Goal: Register for event/course

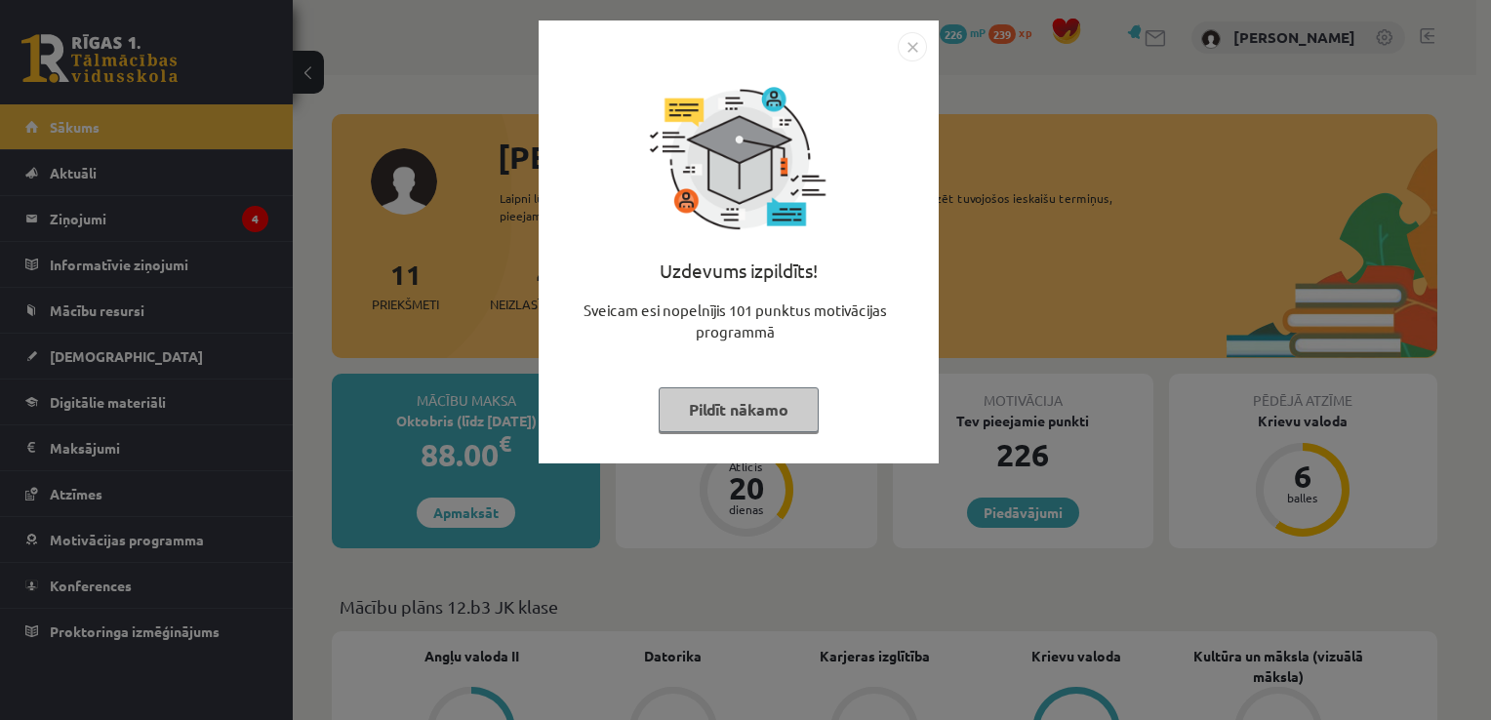
click at [900, 48] on img "Close" at bounding box center [912, 46] width 29 height 29
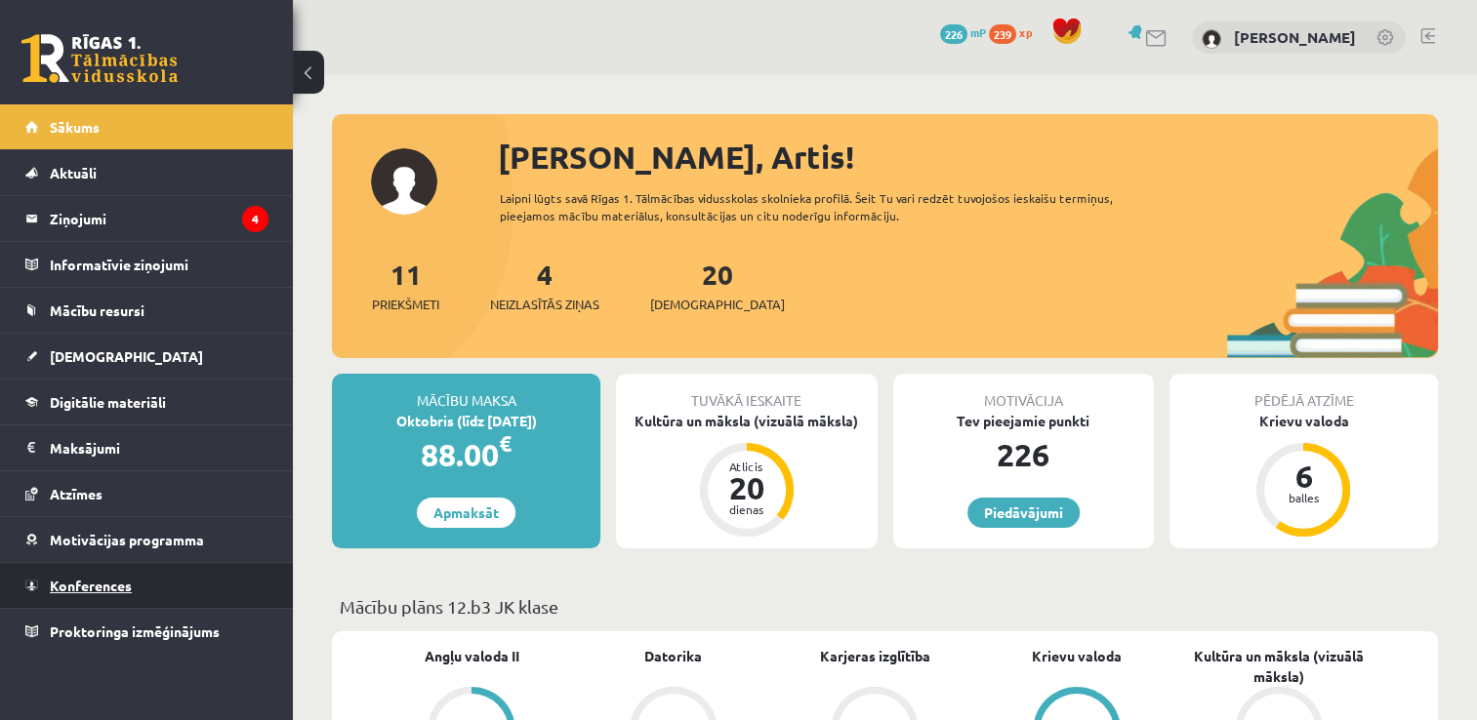
click at [75, 585] on span "Konferences" at bounding box center [91, 586] width 82 height 18
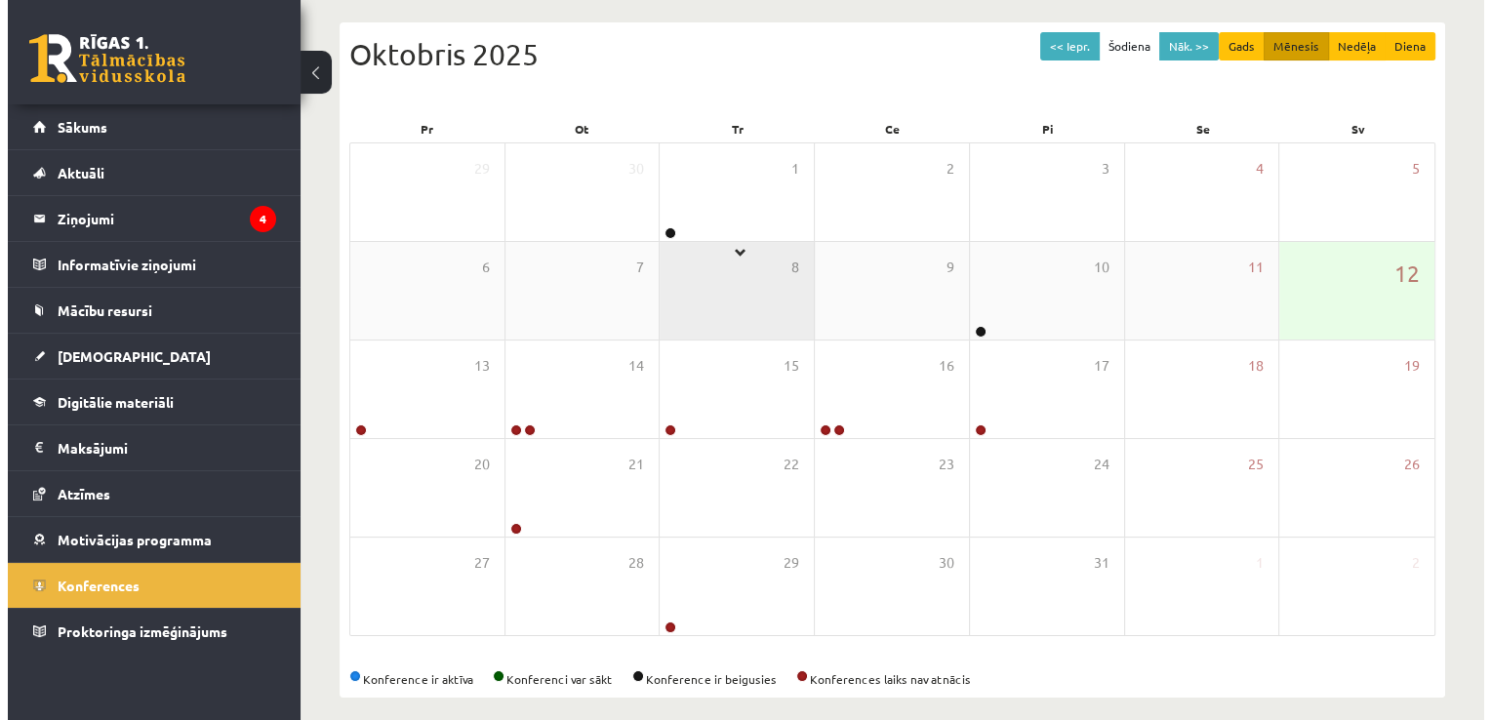
scroll to position [211, 0]
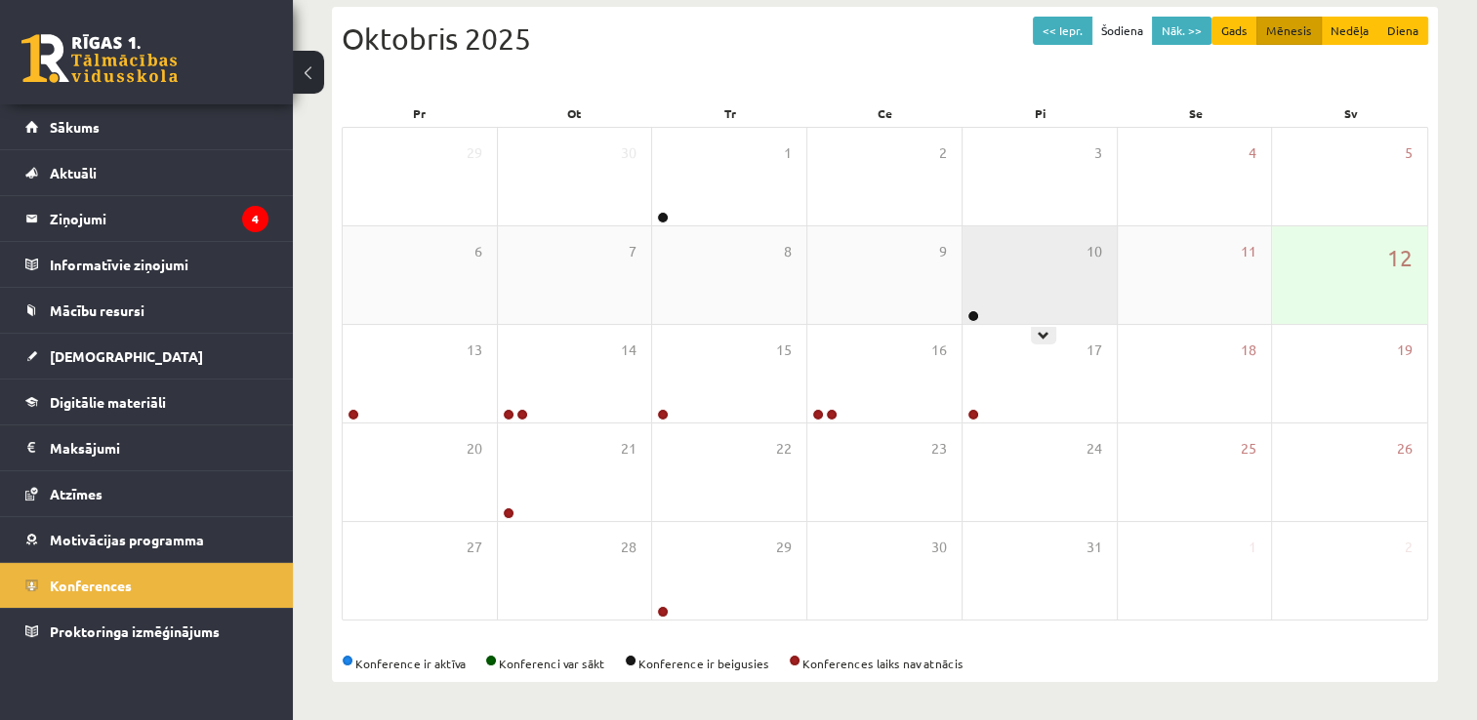
click at [1019, 298] on div "10" at bounding box center [1039, 275] width 154 height 98
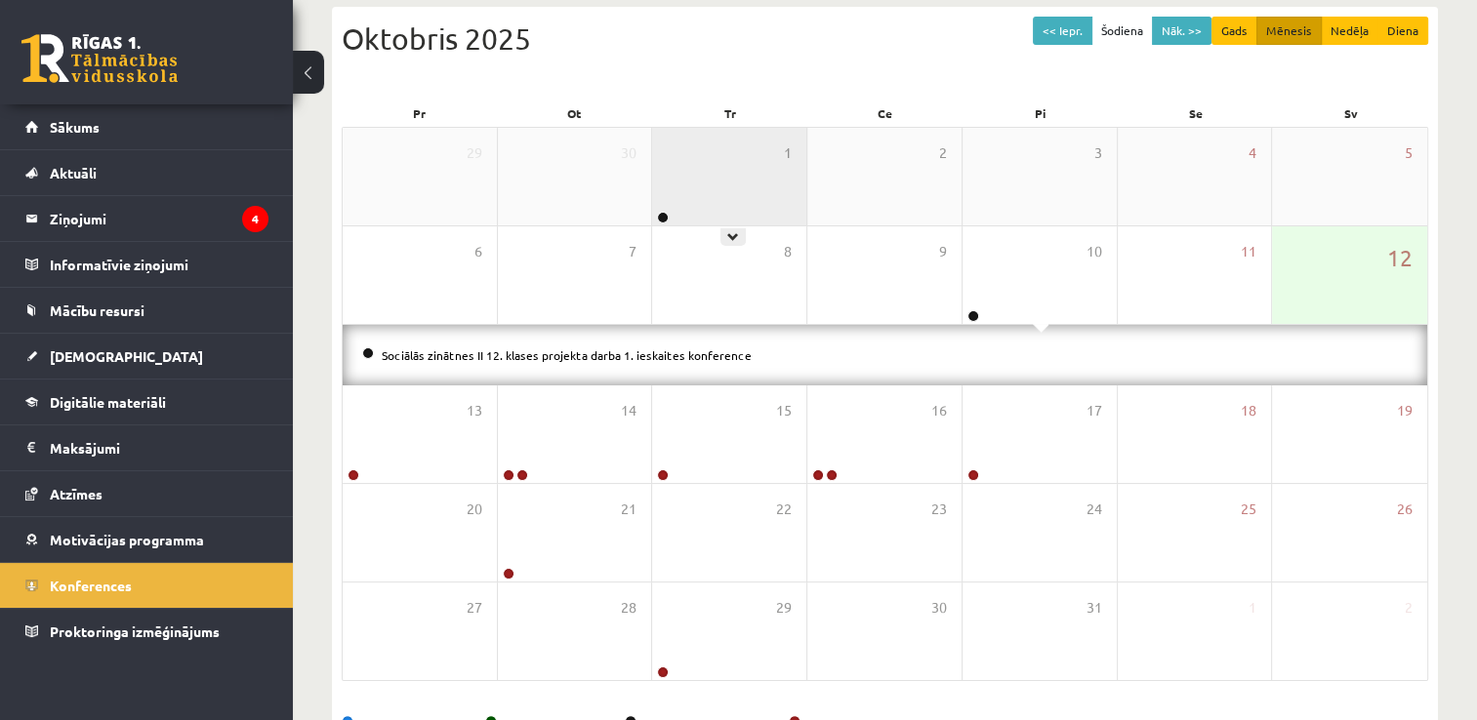
click at [742, 193] on div "1" at bounding box center [729, 177] width 154 height 98
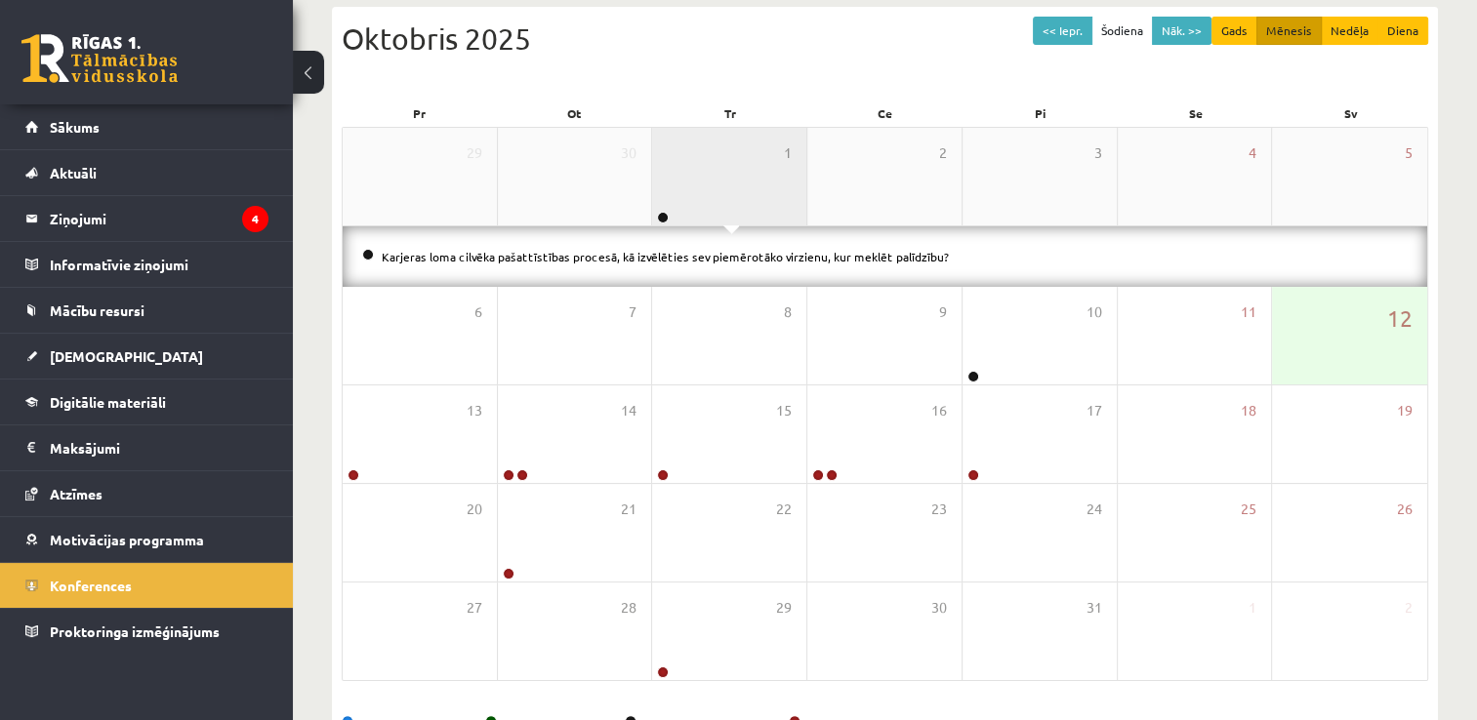
click at [742, 193] on div "1" at bounding box center [729, 177] width 154 height 98
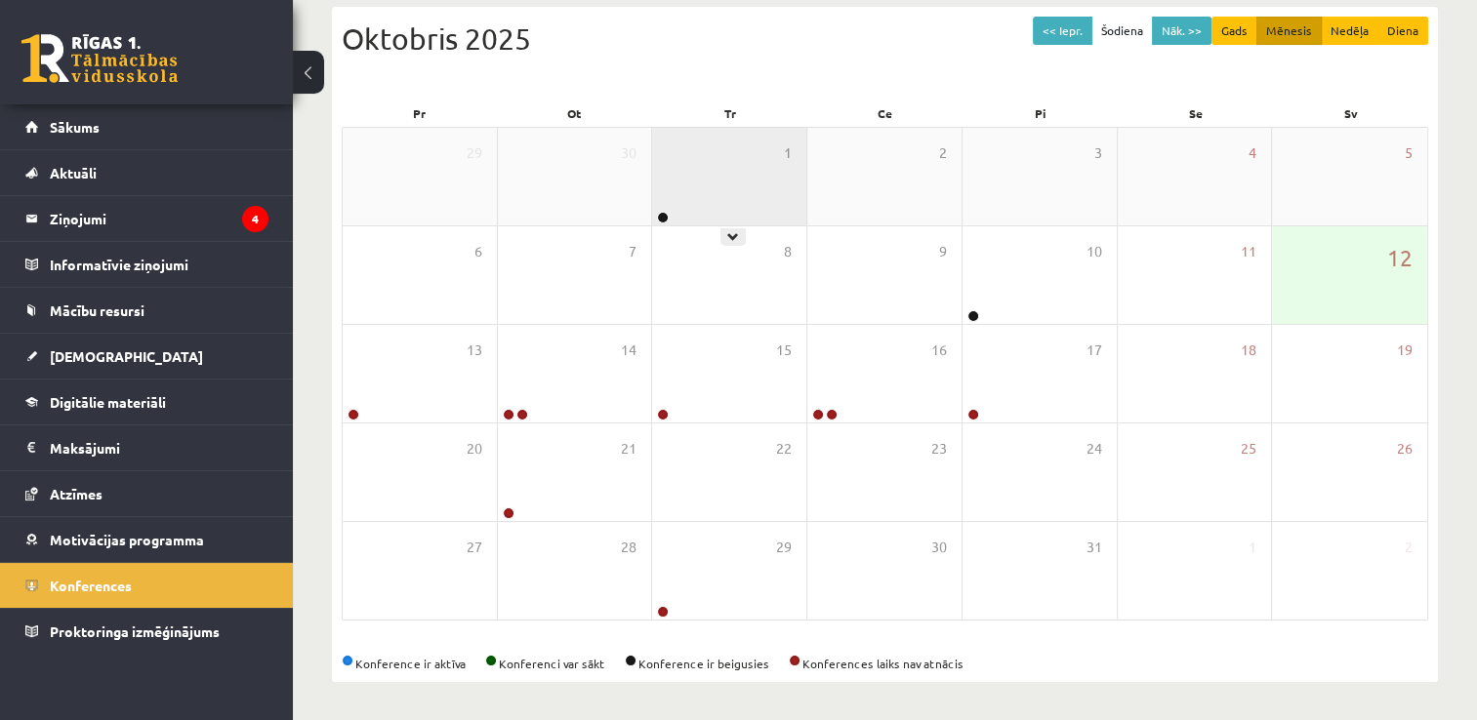
click at [718, 170] on div "1" at bounding box center [729, 177] width 154 height 98
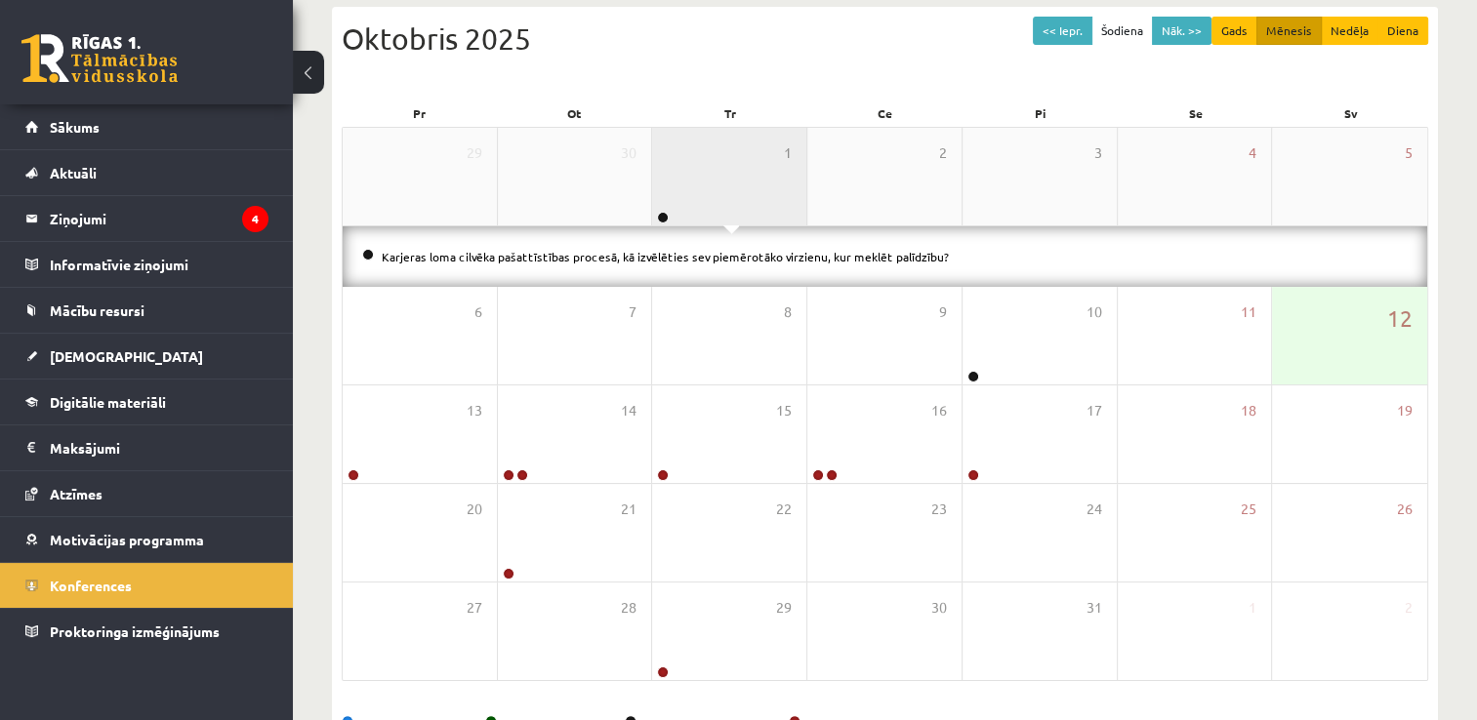
click at [731, 164] on div "1" at bounding box center [729, 177] width 154 height 98
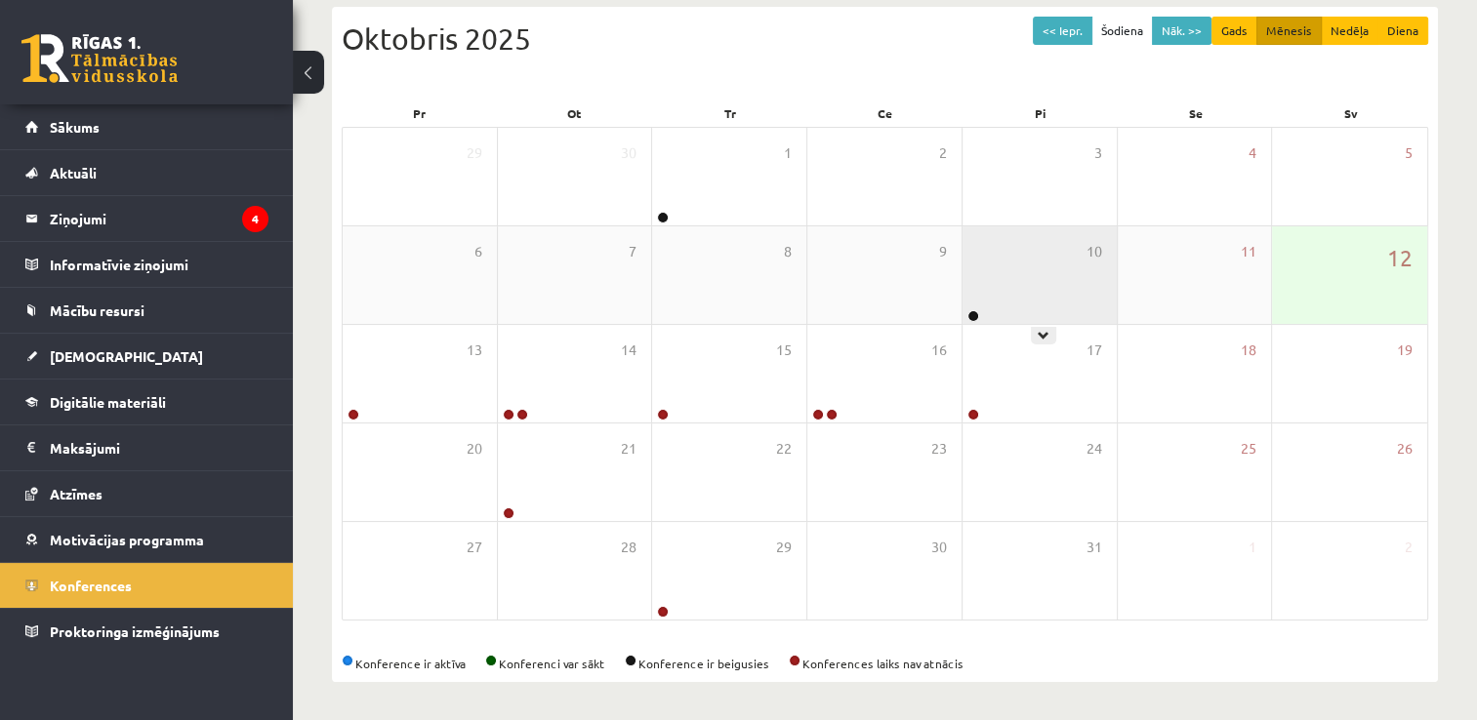
click at [1023, 258] on div "10" at bounding box center [1039, 275] width 154 height 98
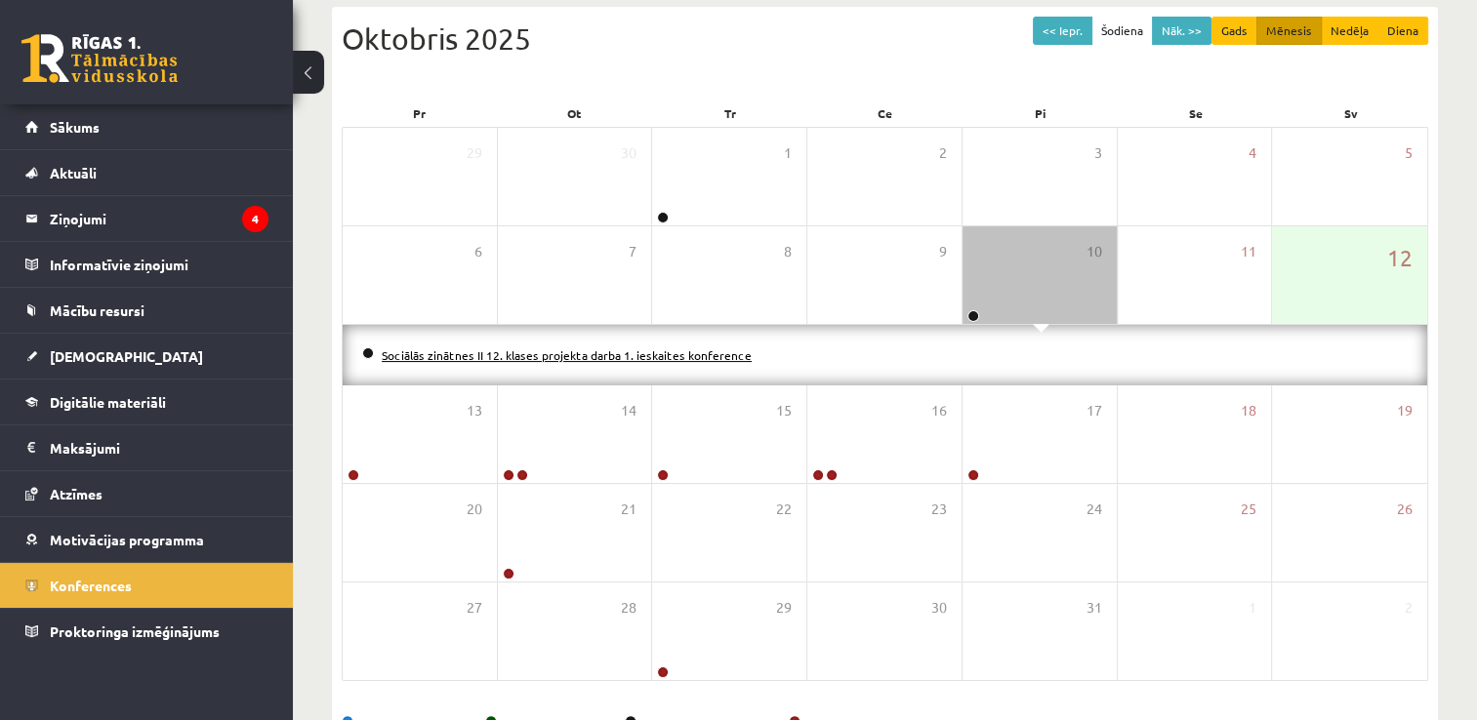
click at [659, 350] on link "Sociālās zinātnes II 12. klases projekta darba 1. ieskaites konference" at bounding box center [567, 355] width 370 height 16
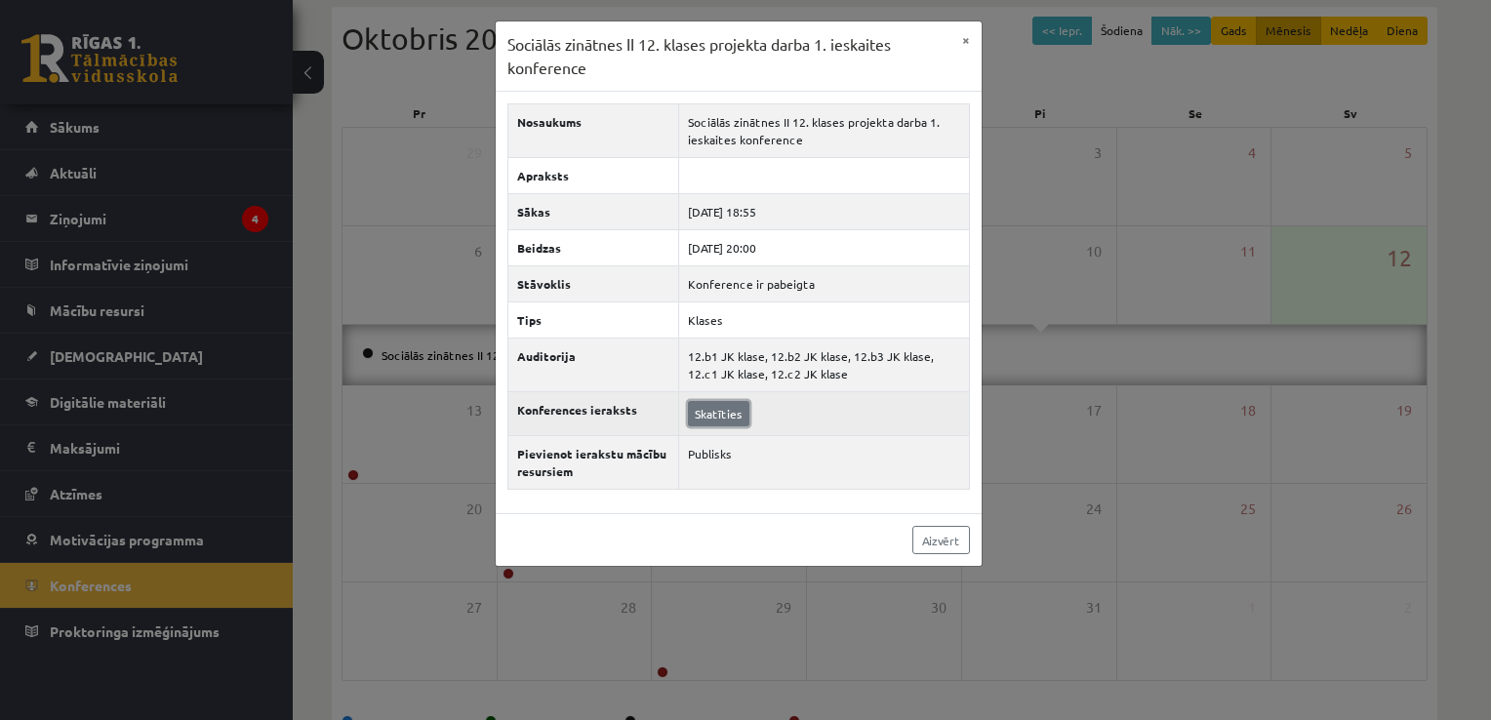
click at [730, 401] on link "Skatīties" at bounding box center [718, 413] width 61 height 25
